Goal: Information Seeking & Learning: Find contact information

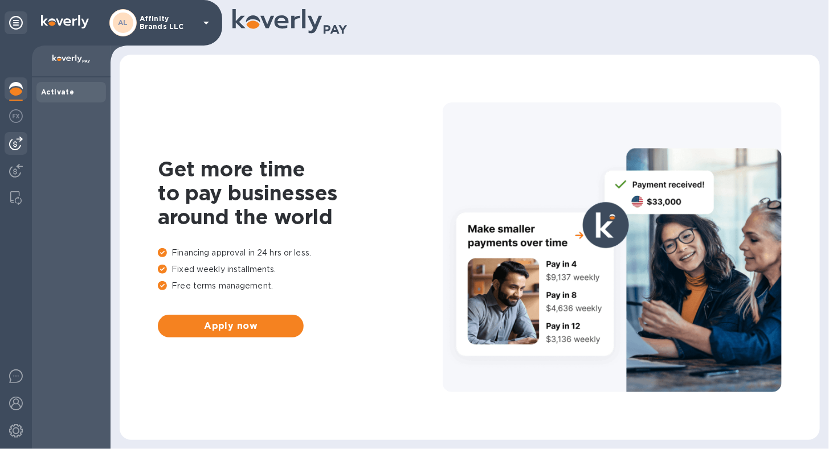
click at [18, 141] on img at bounding box center [16, 144] width 14 height 14
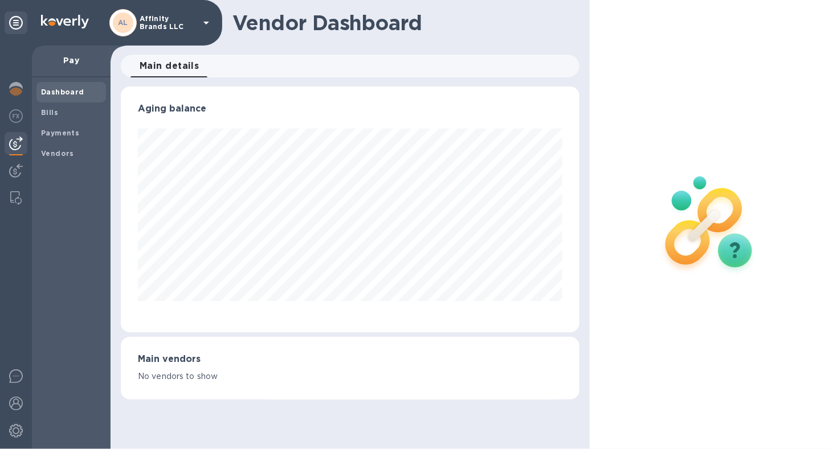
scroll to position [569388, 569180]
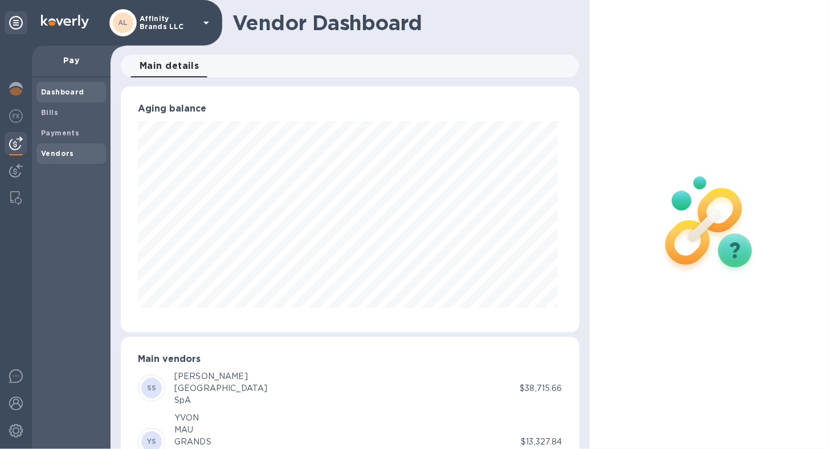
click at [59, 158] on span "Vendors" at bounding box center [57, 153] width 33 height 11
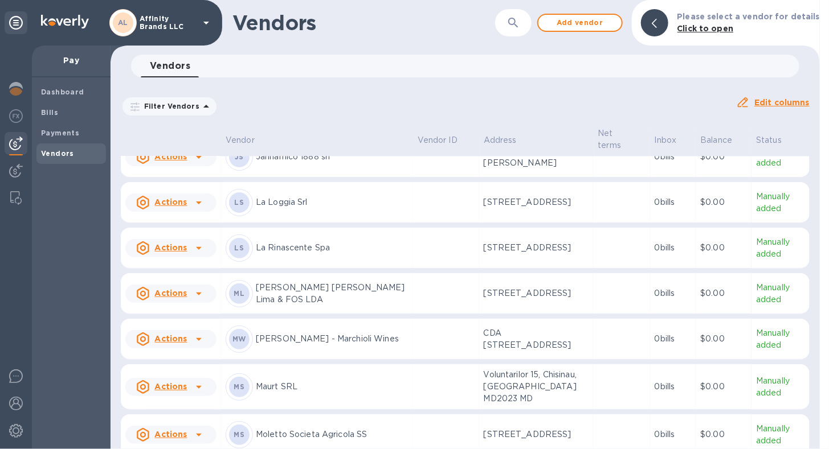
scroll to position [1022, 0]
click at [285, 170] on div "JS Jannamico 1888 srl" at bounding box center [317, 155] width 183 height 27
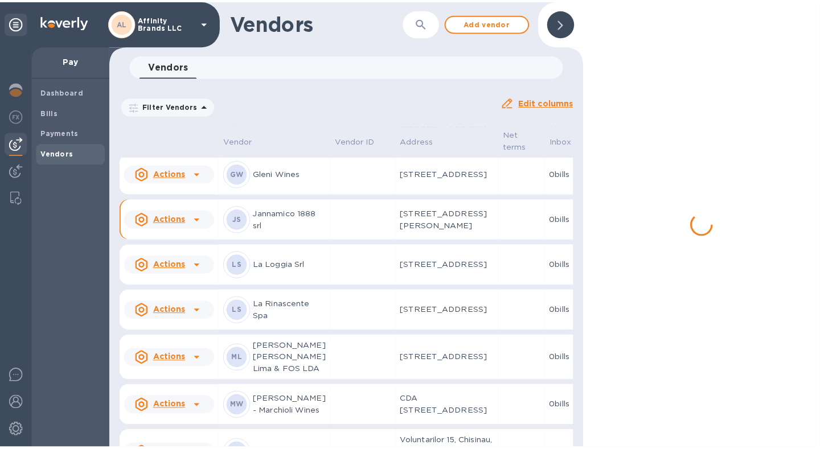
scroll to position [1215, 0]
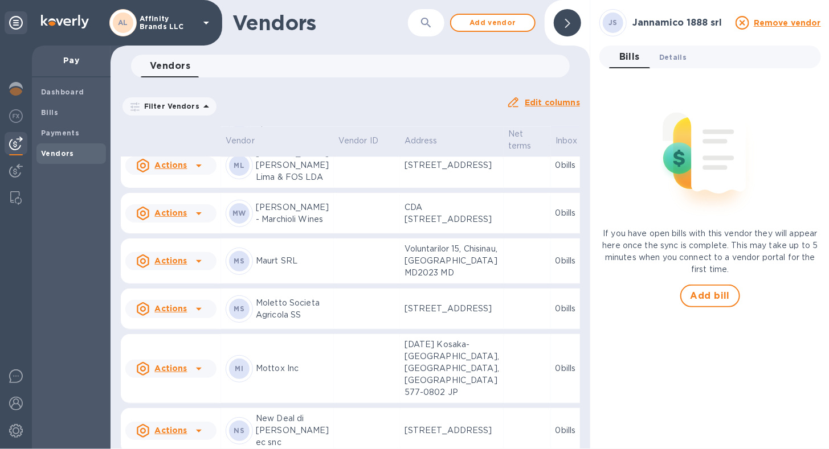
click at [664, 59] on span "Details 0" at bounding box center [672, 57] width 27 height 12
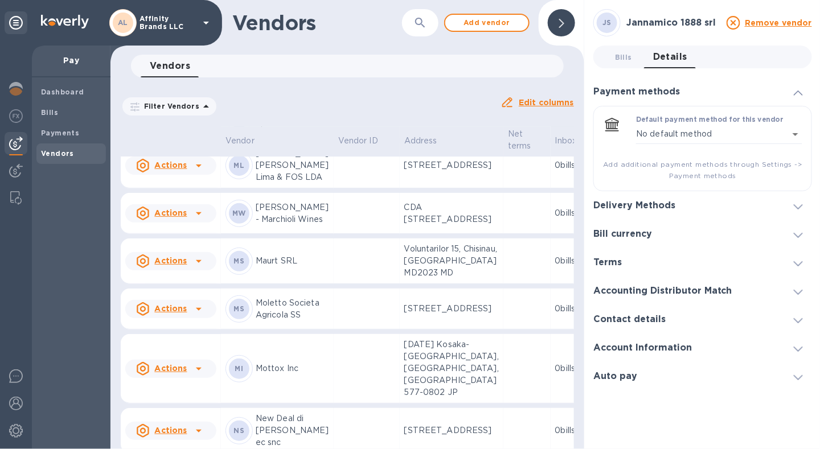
click at [794, 346] on div at bounding box center [798, 347] width 27 height 11
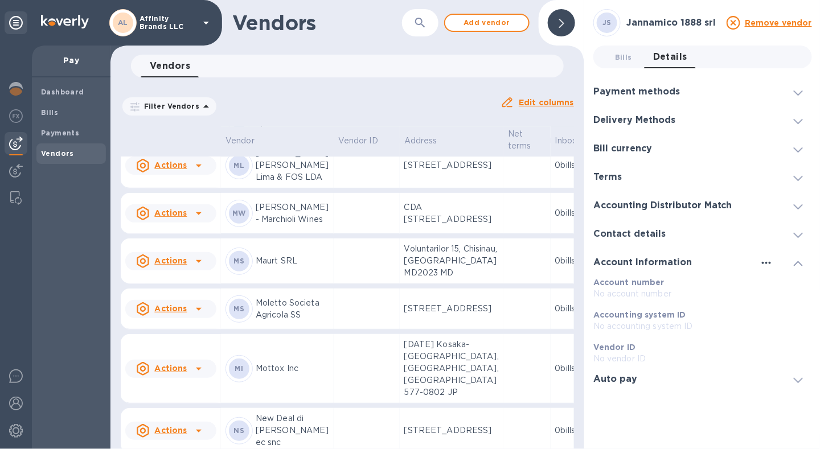
click at [758, 264] on button "button" at bounding box center [767, 263] width 18 height 9
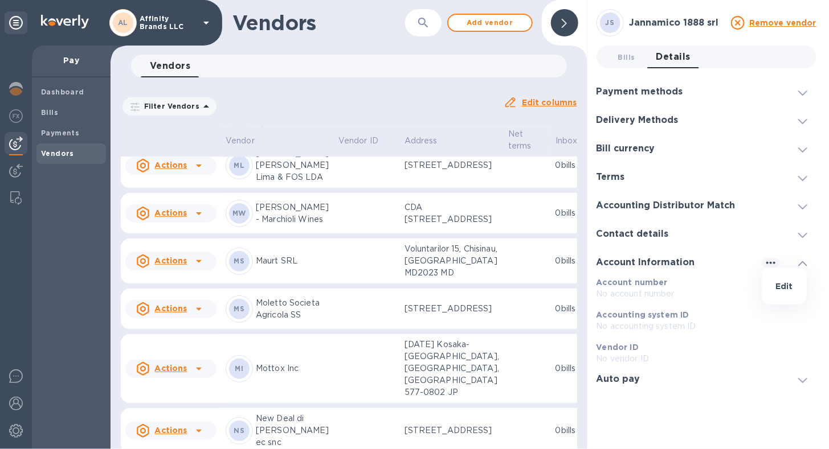
click at [802, 265] on div at bounding box center [414, 224] width 829 height 449
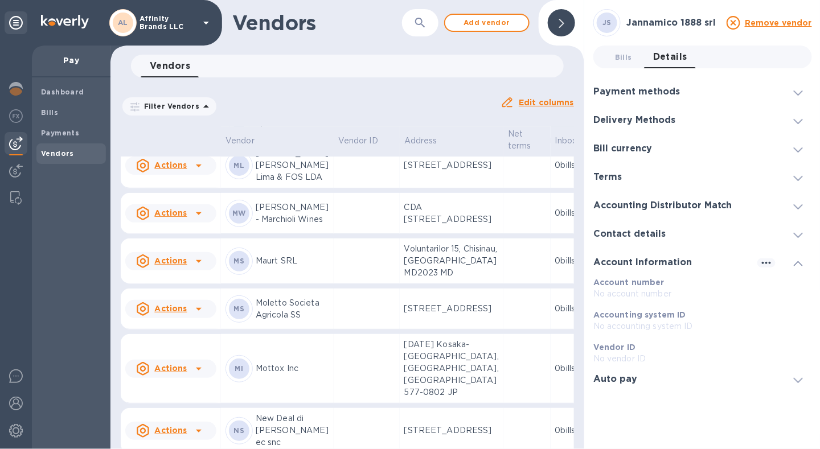
click at [802, 265] on icon at bounding box center [798, 263] width 9 height 5
click at [799, 235] on icon at bounding box center [798, 235] width 9 height 5
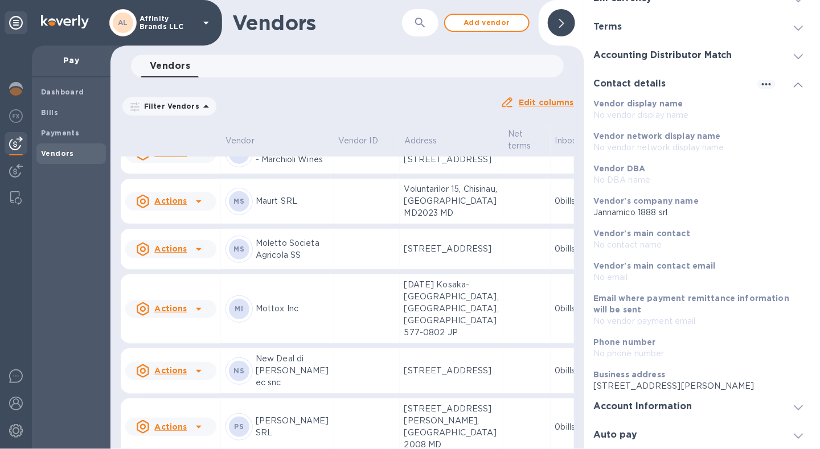
scroll to position [1392, 0]
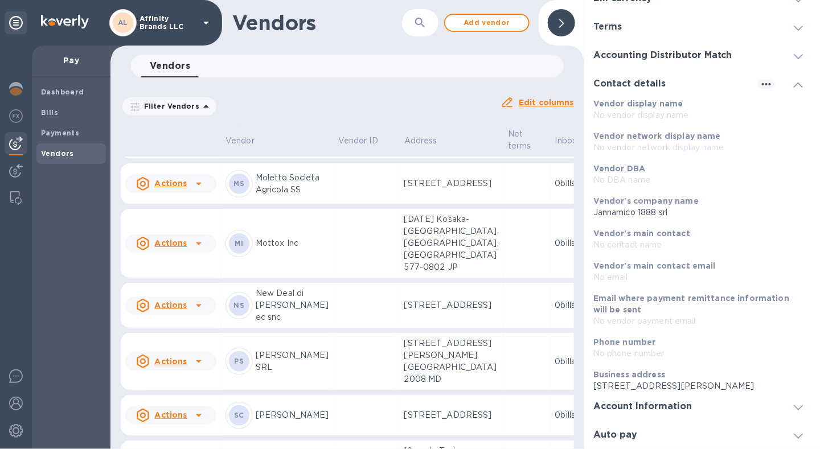
click at [334, 204] on td at bounding box center [367, 183] width 66 height 41
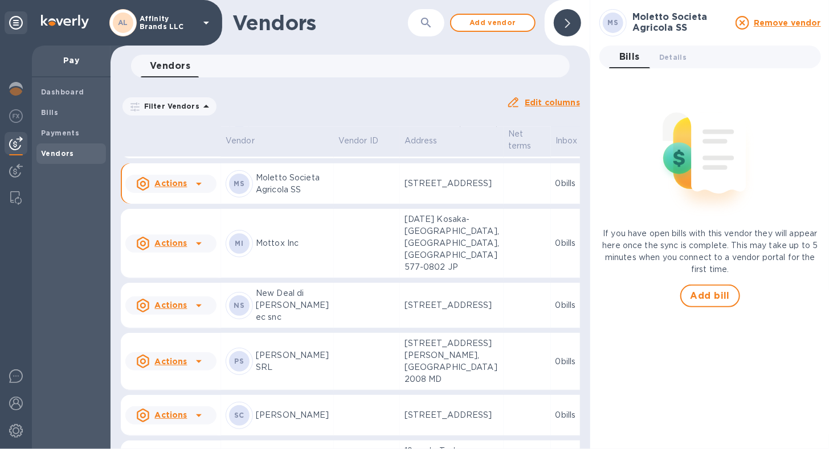
click at [306, 204] on td "MS Moletto Societa Agricola SS" at bounding box center [277, 183] width 113 height 41
click at [674, 54] on span "Details 0" at bounding box center [672, 57] width 27 height 12
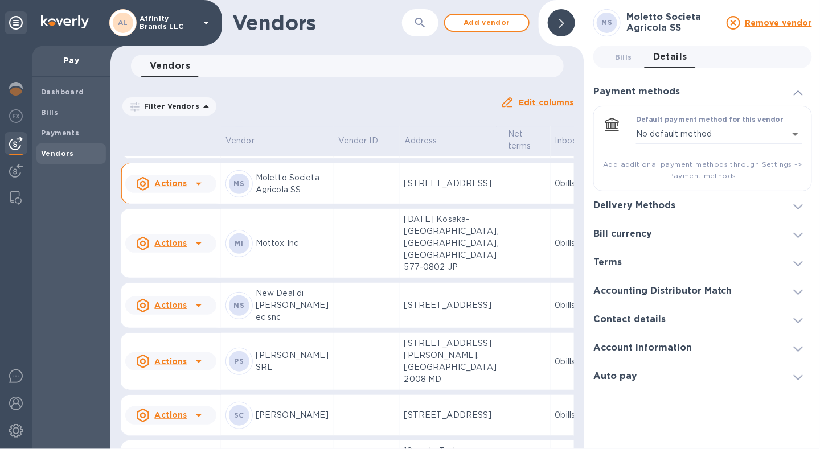
click at [800, 322] on icon at bounding box center [798, 320] width 9 height 5
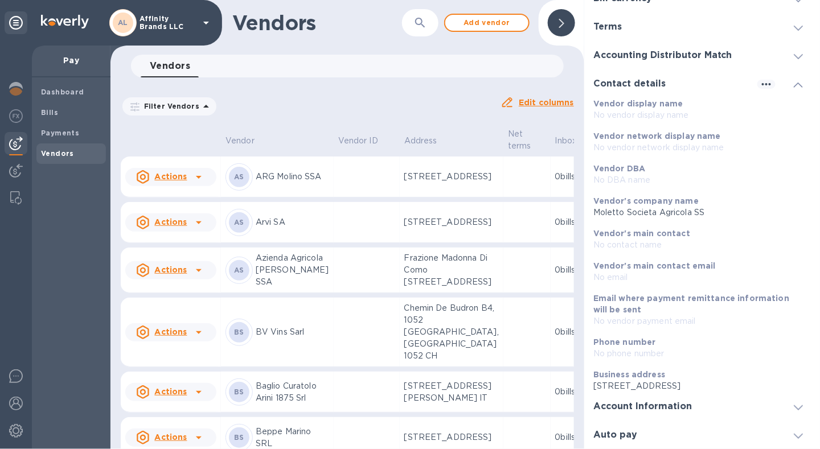
click at [286, 288] on p "Azienda Agricola [PERSON_NAME] SSA" at bounding box center [292, 270] width 73 height 36
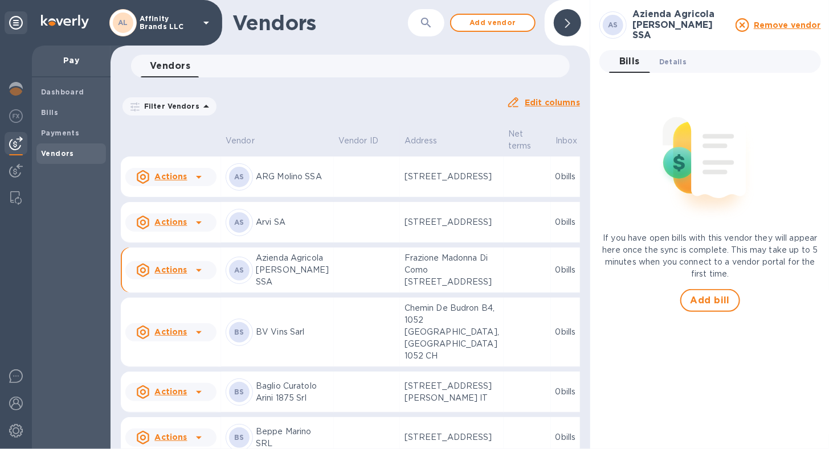
click at [660, 58] on span "Details 0" at bounding box center [672, 62] width 27 height 12
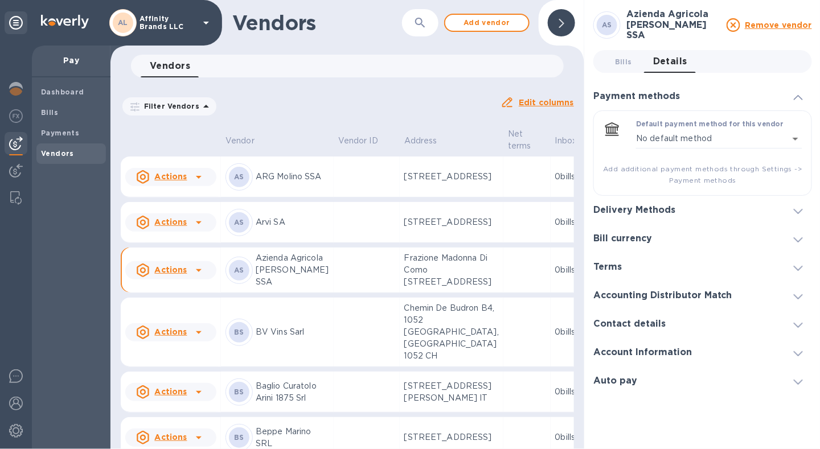
scroll to position [8, 0]
click at [800, 323] on icon at bounding box center [798, 325] width 9 height 5
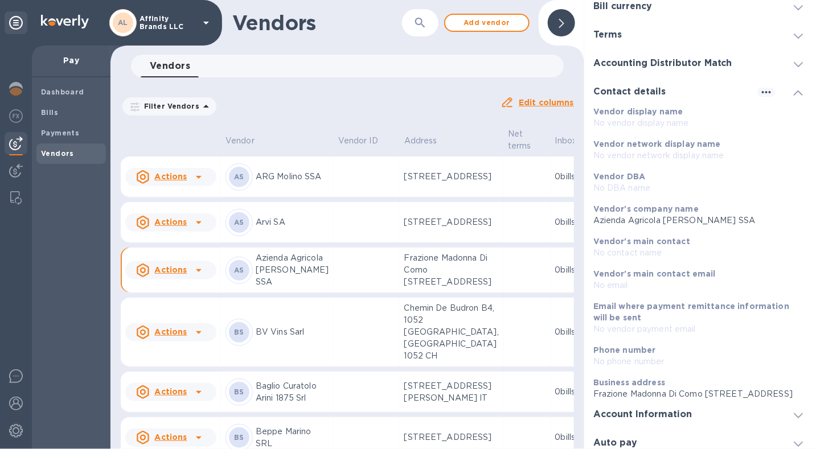
scroll to position [162, 0]
